Goal: Task Accomplishment & Management: Manage account settings

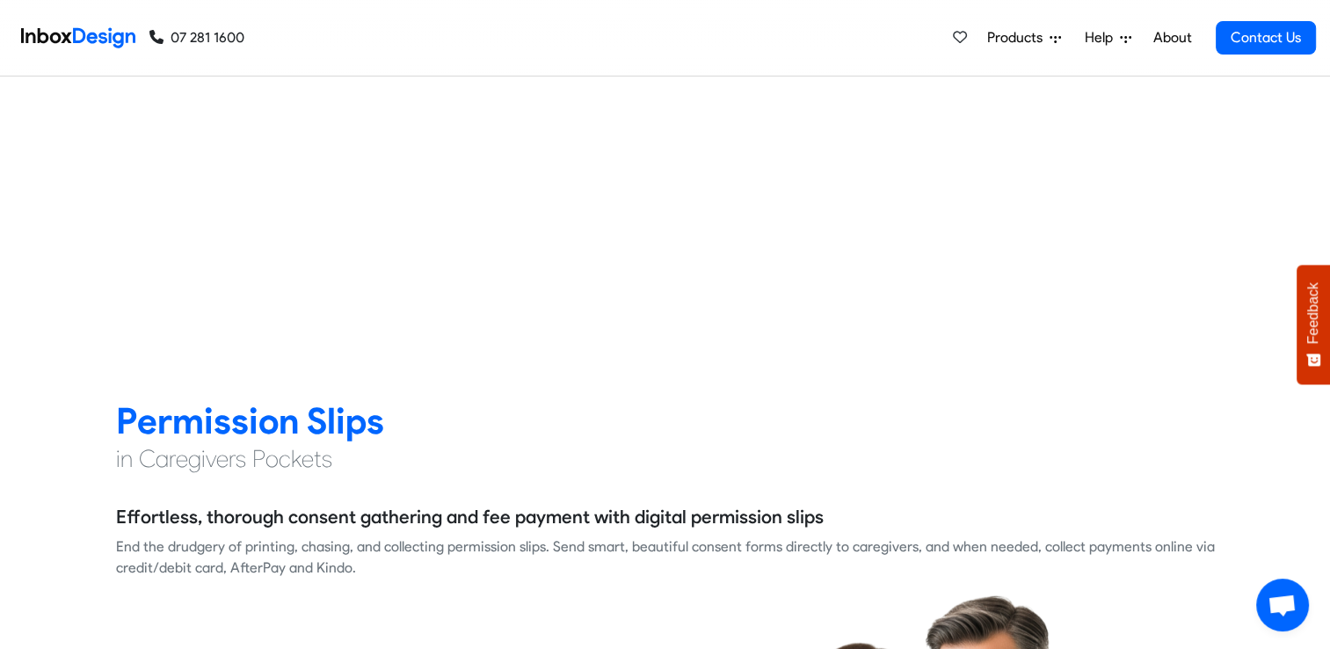
checkbox input "true"
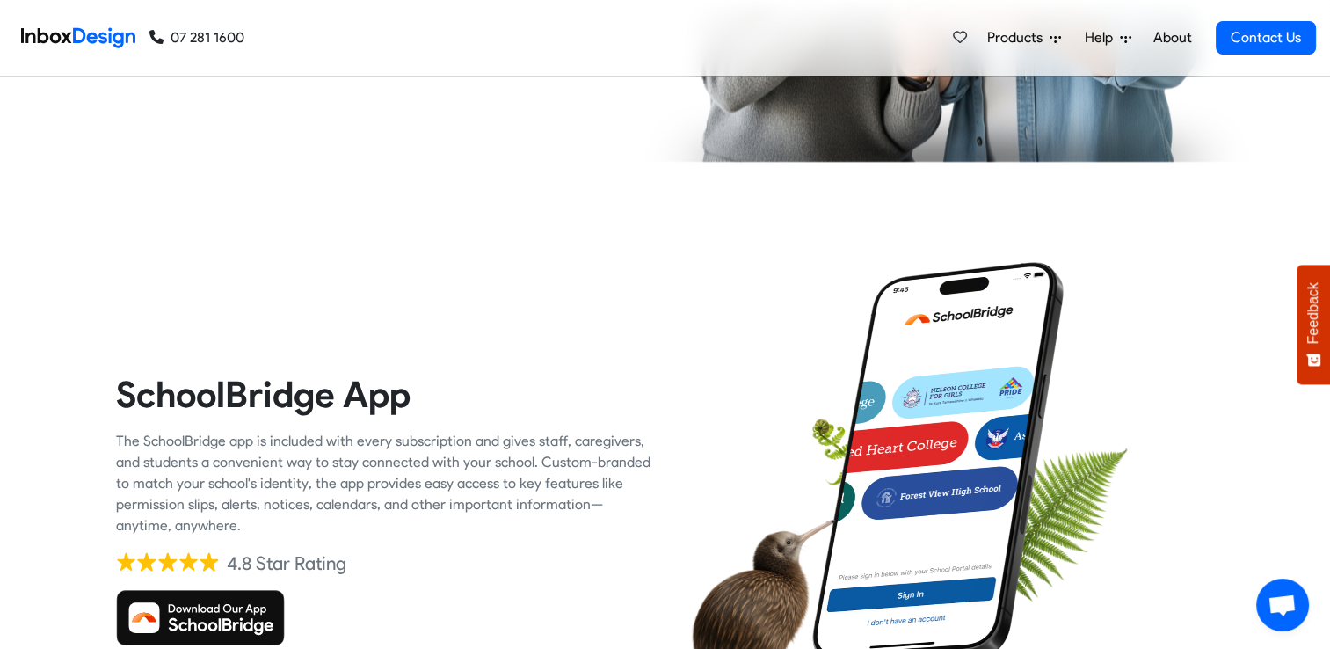
checkbox input "true"
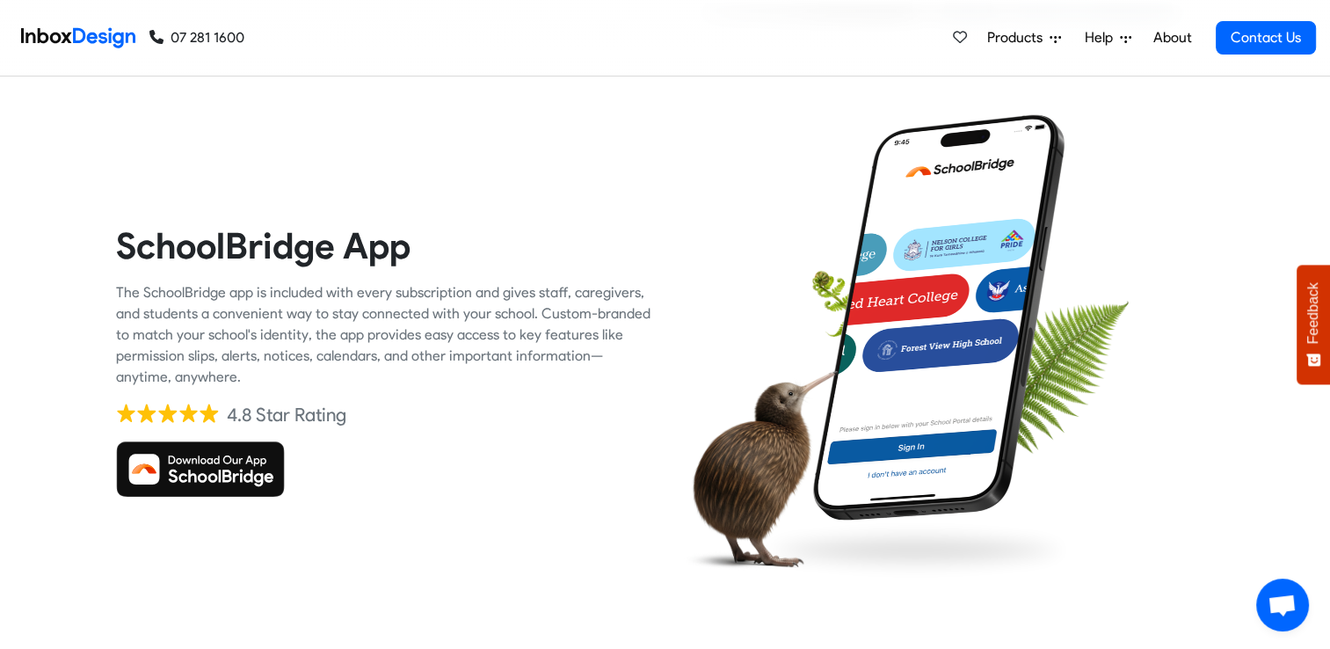
checkbox input "true"
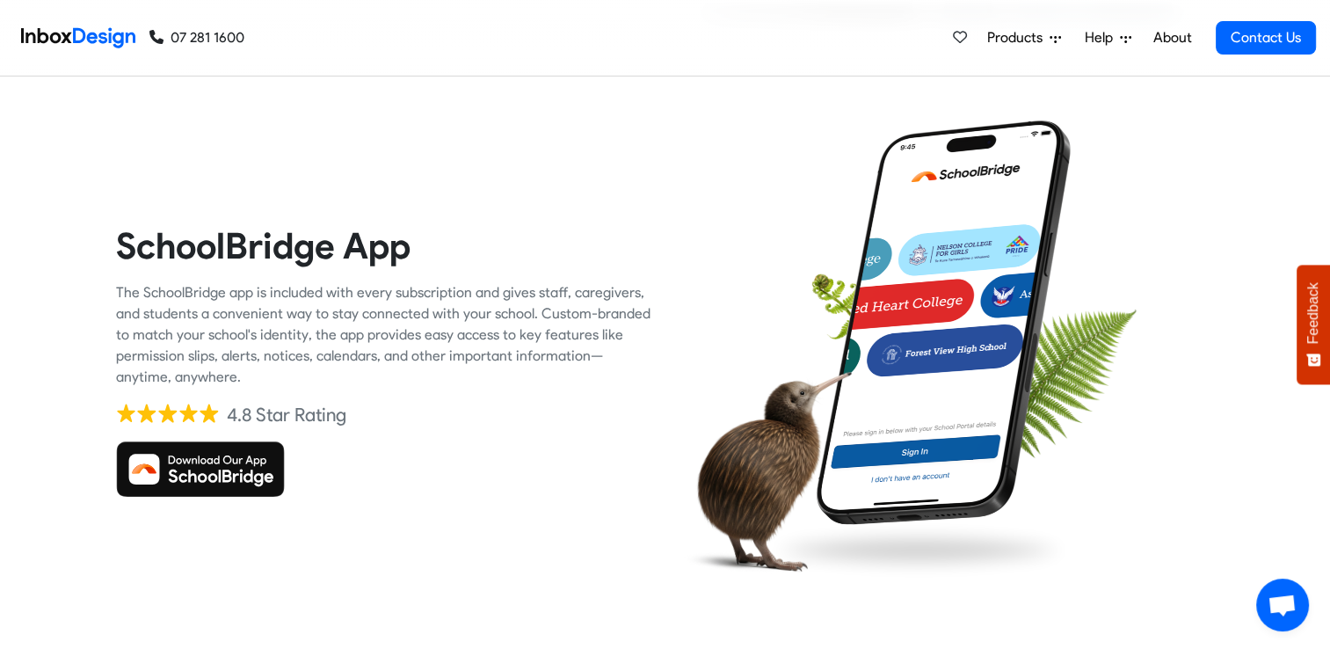
checkbox input "true"
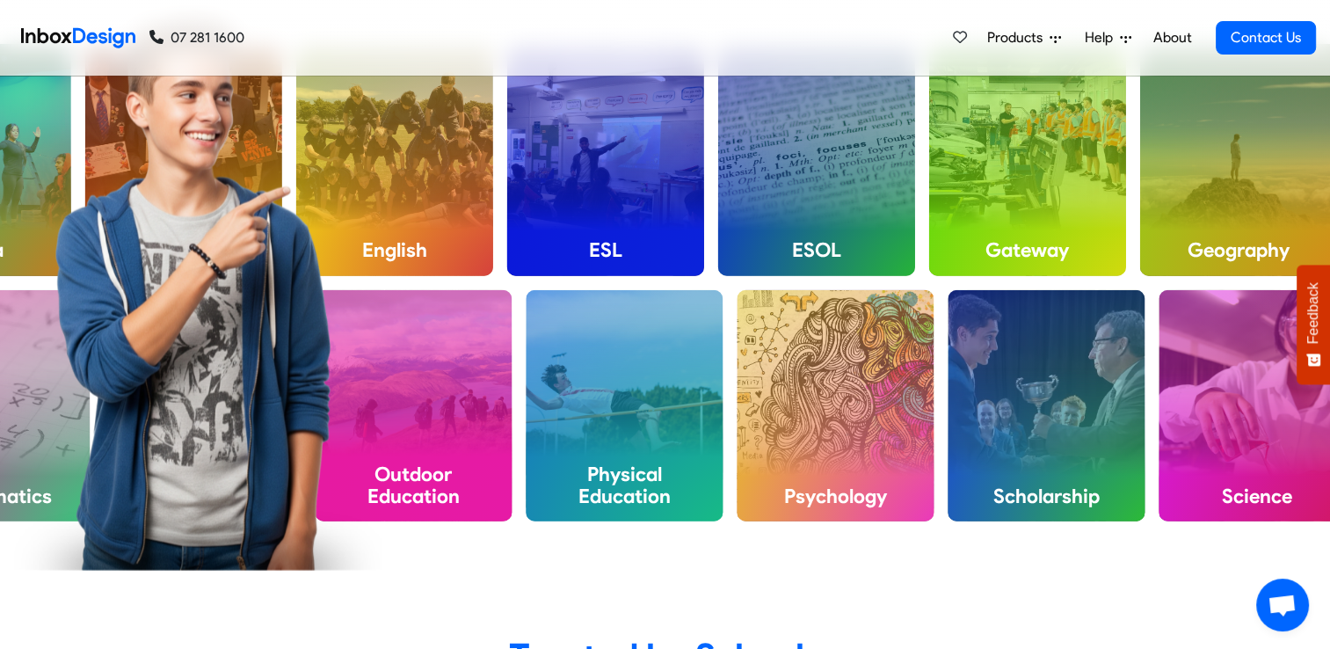
checkbox input "false"
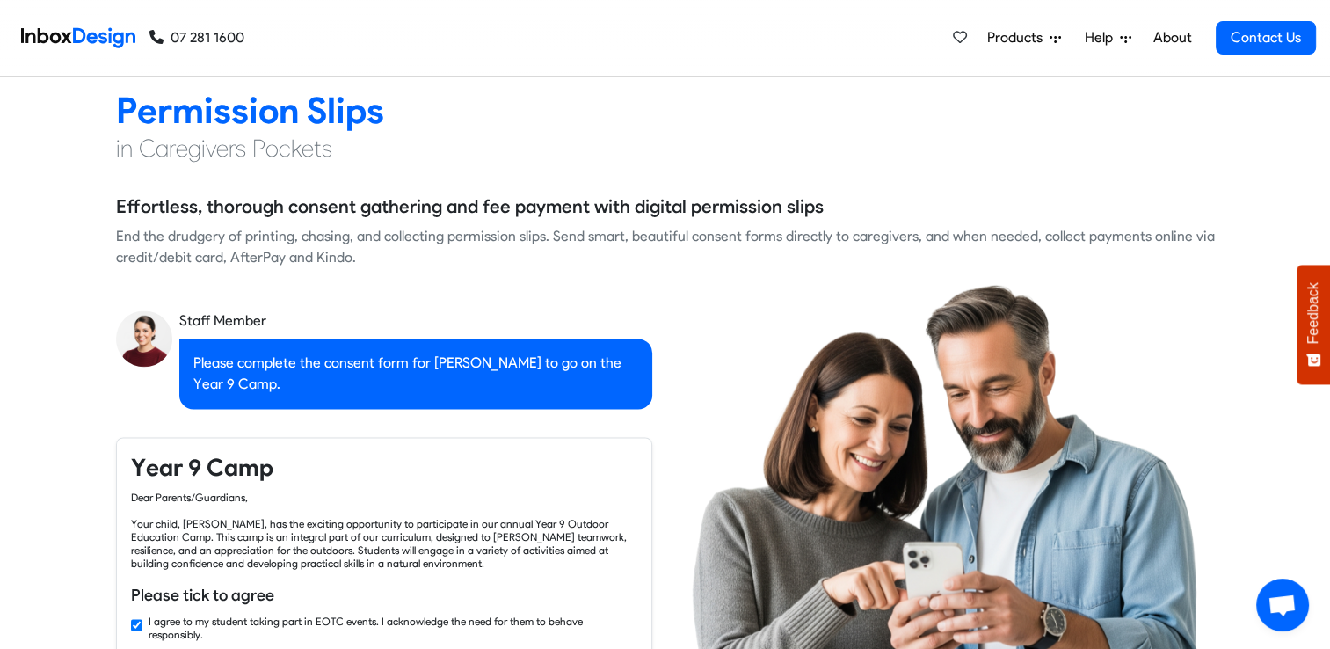
checkbox input "false"
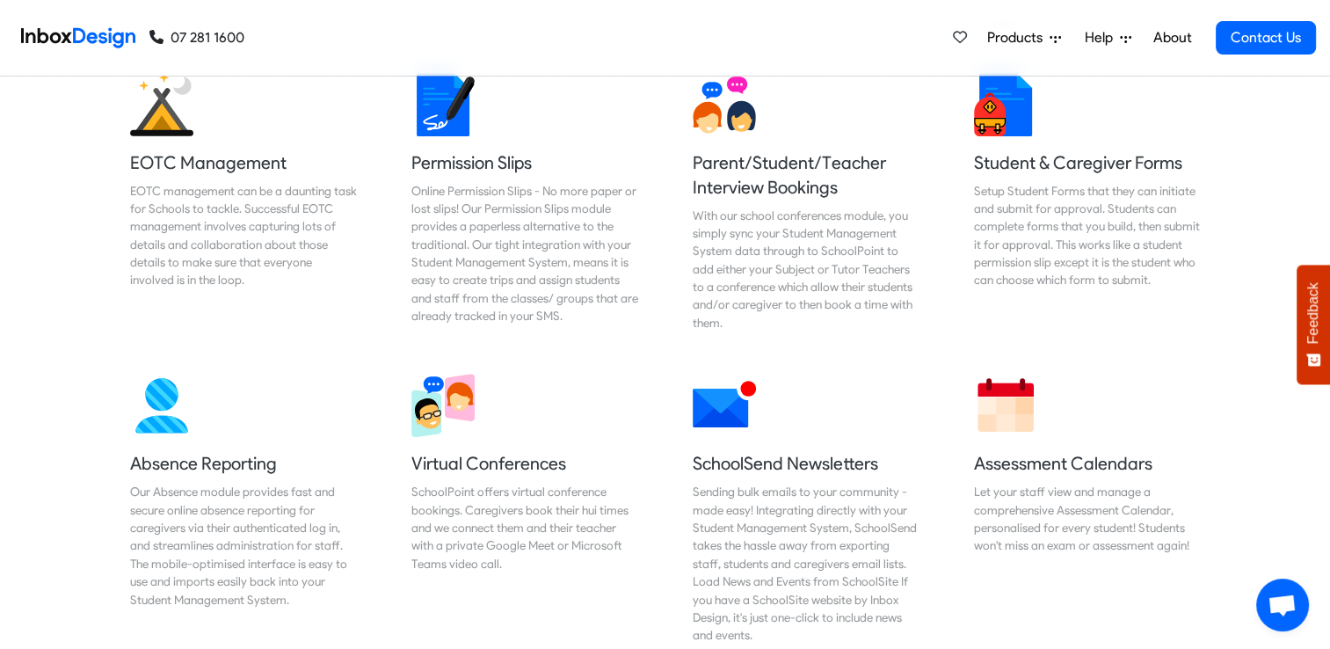
checkbox input "false"
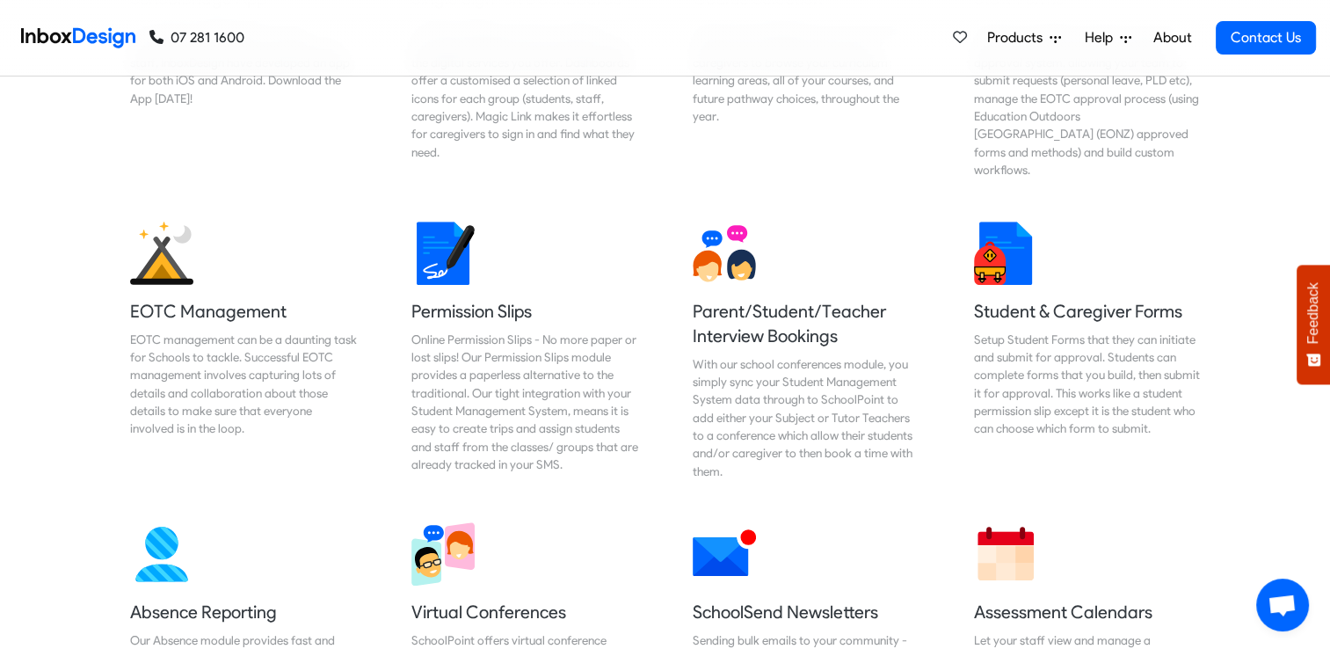
checkbox input "false"
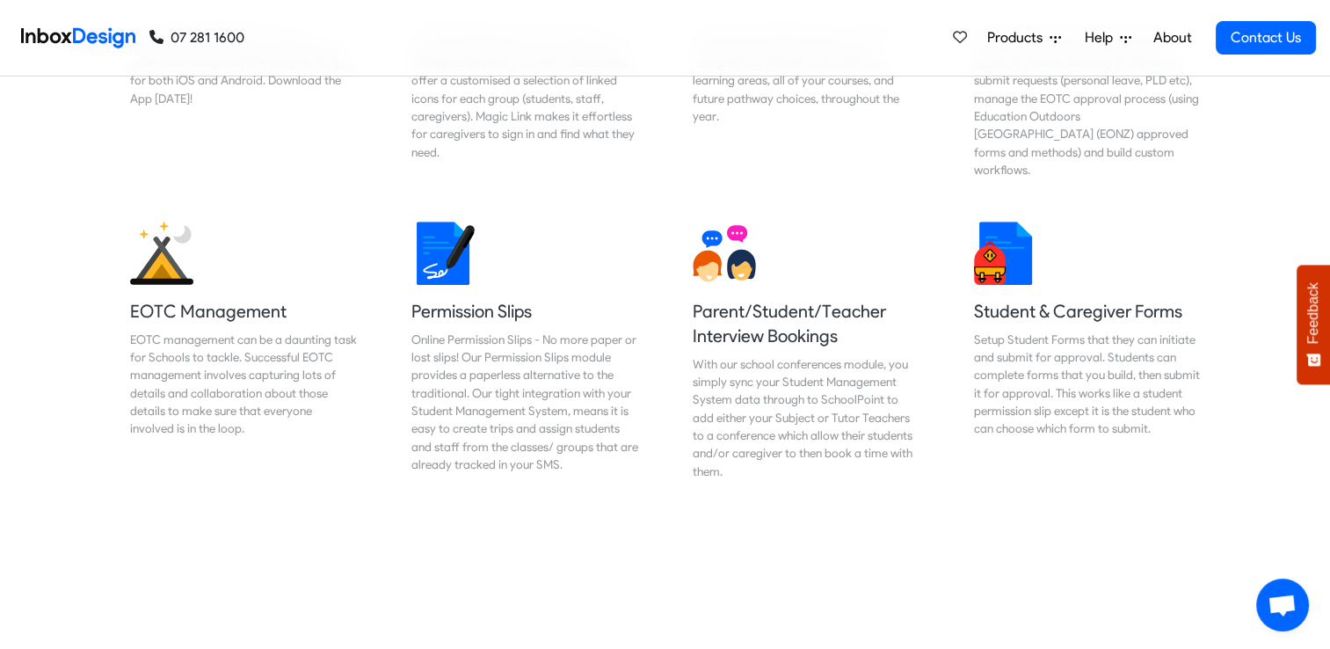
scroll to position [0, 0]
